Goal: Register for event/course

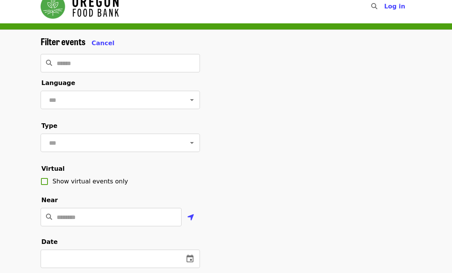
scroll to position [11, 0]
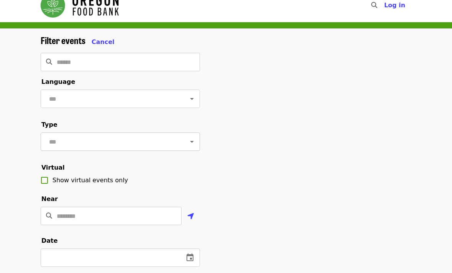
click at [185, 146] on div at bounding box center [187, 141] width 20 height 11
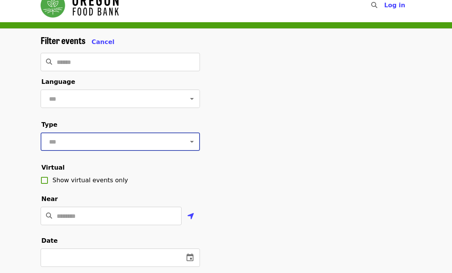
click at [191, 142] on icon "Open" at bounding box center [191, 141] width 9 height 9
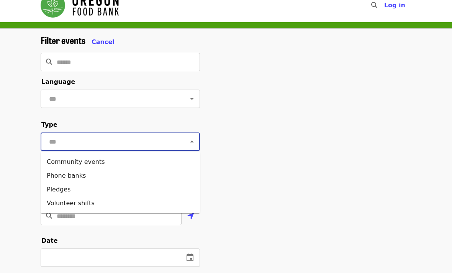
click at [195, 138] on icon "Close" at bounding box center [191, 141] width 9 height 9
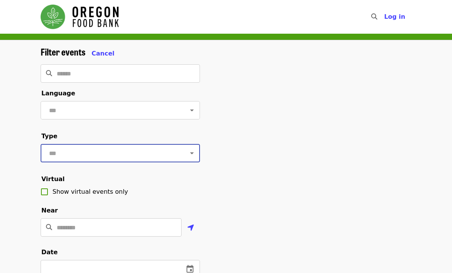
scroll to position [0, 0]
click at [76, 13] on img "Main navigation" at bounding box center [80, 17] width 78 height 25
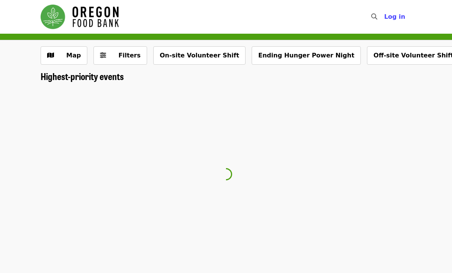
click at [377, 18] on icon "search icon" at bounding box center [374, 16] width 6 height 7
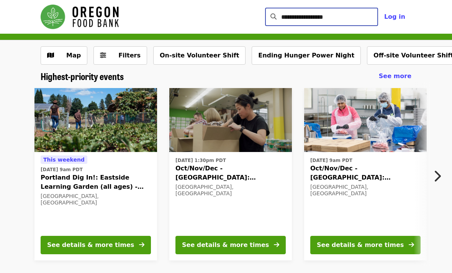
type input "**********"
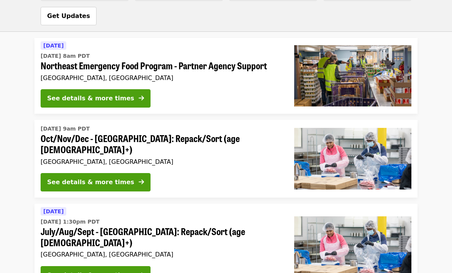
scroll to position [658, 0]
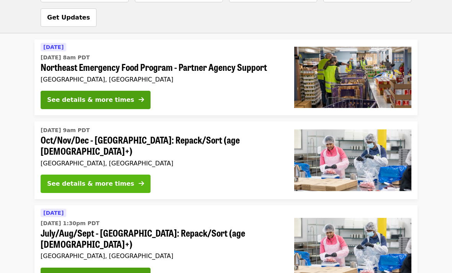
click at [61, 175] on button "See details & more times" at bounding box center [96, 184] width 110 height 18
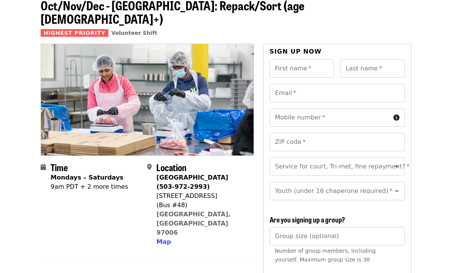
scroll to position [43, 0]
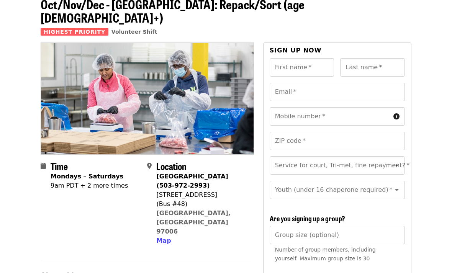
click at [64, 182] on div "9am PDT + 2 more times" at bounding box center [89, 186] width 77 height 9
click at [50, 162] on span at bounding box center [46, 204] width 10 height 84
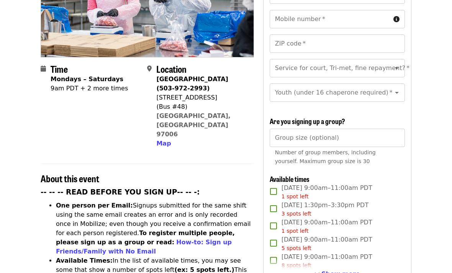
scroll to position [157, 0]
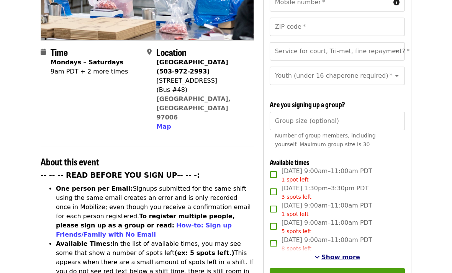
click at [347, 253] on button "Show more" at bounding box center [338, 257] width 46 height 9
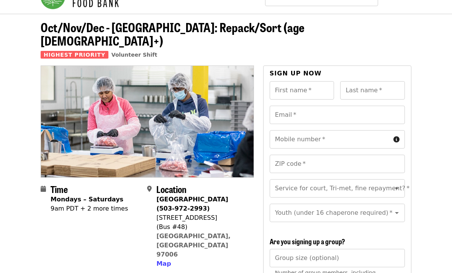
scroll to position [0, 0]
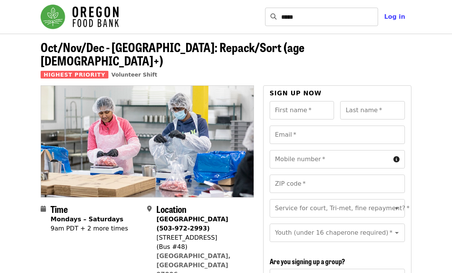
click at [341, 24] on input "*****" at bounding box center [329, 17] width 97 height 18
type input "*"
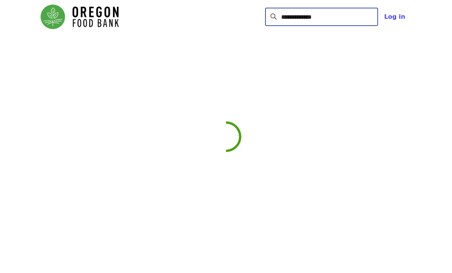
type input "**********"
